Goal: Task Accomplishment & Management: Complete application form

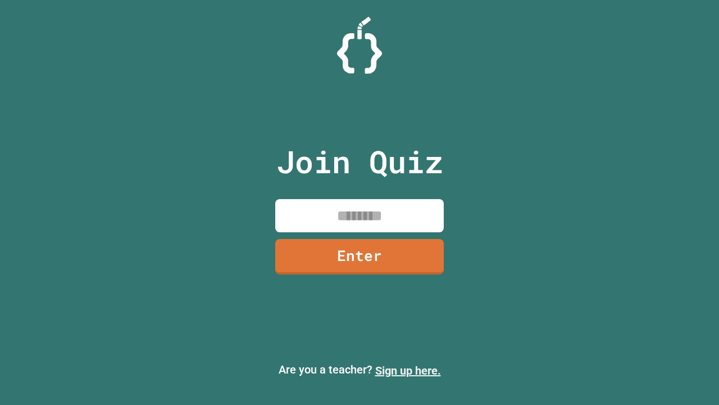
click at [408, 370] on link "Sign up here." at bounding box center [408, 370] width 66 height 13
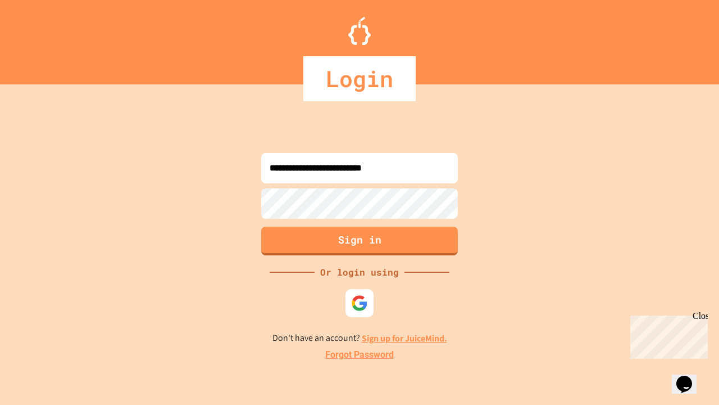
type input "**********"
